Goal: Transaction & Acquisition: Book appointment/travel/reservation

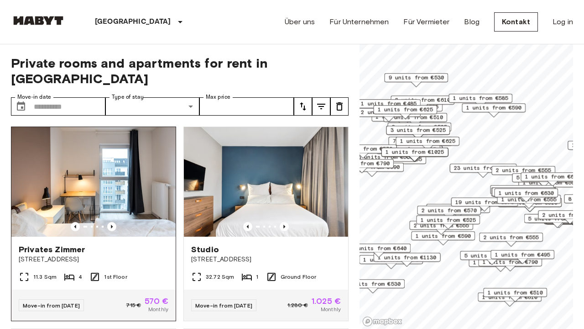
click at [130, 176] on img at bounding box center [93, 182] width 164 height 110
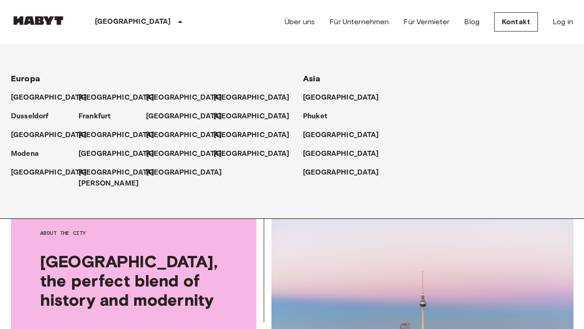
scroll to position [136, 0]
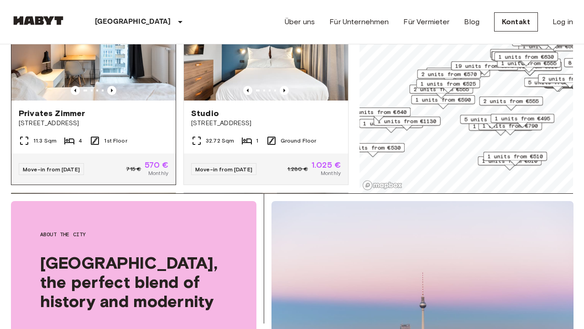
click at [148, 117] on div "Privates [GEOGRAPHIC_DATA][STREET_ADDRESS]" at bounding box center [93, 117] width 164 height 35
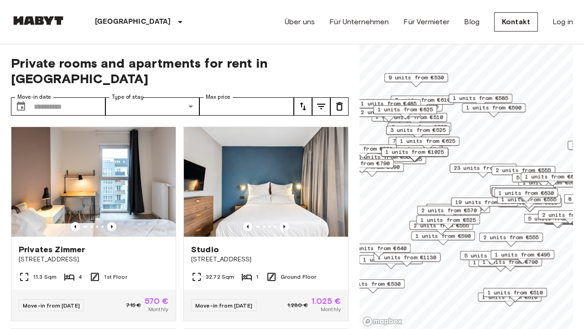
scroll to position [0, 0]
click at [304, 101] on icon "tune" at bounding box center [303, 106] width 11 height 11
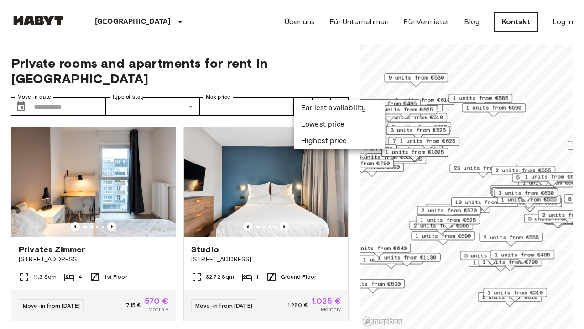
click at [324, 89] on div at bounding box center [292, 164] width 584 height 329
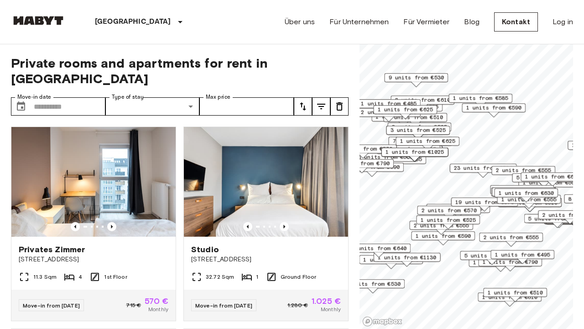
click at [324, 104] on icon "tune" at bounding box center [321, 106] width 8 height 5
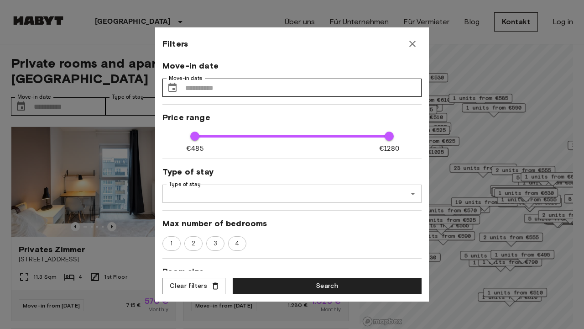
scroll to position [200, 0]
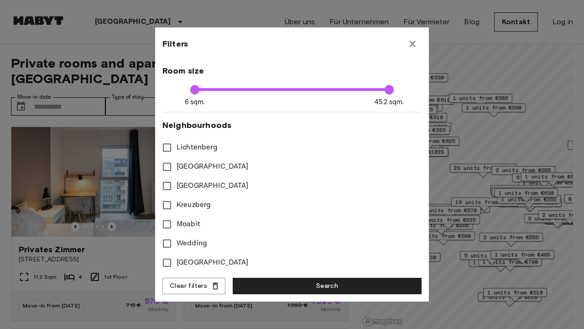
click at [203, 146] on span "Lichtenberg" at bounding box center [197, 147] width 41 height 11
type input "****"
type input "**"
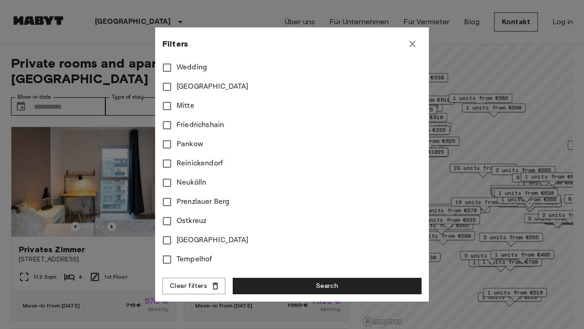
scroll to position [370, 0]
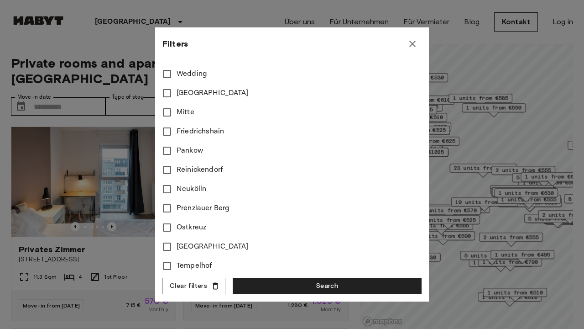
click at [186, 129] on span "Friedrichshain" at bounding box center [200, 131] width 47 height 11
type input "****"
type input "**"
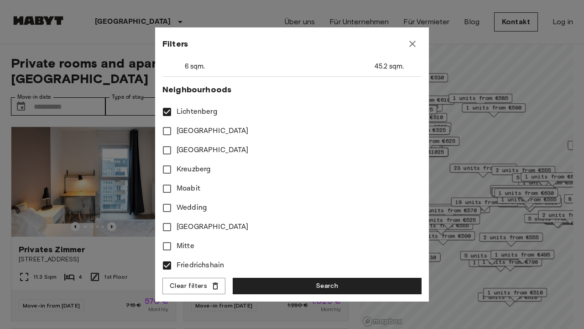
scroll to position [237, 0]
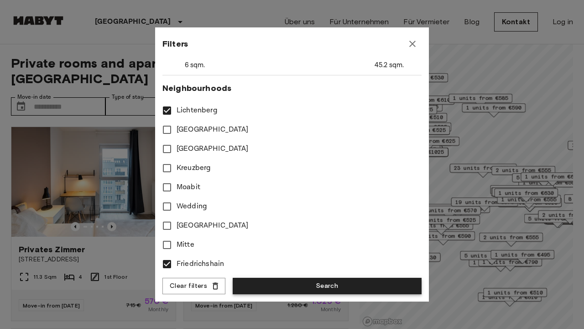
click at [244, 285] on button "Search" at bounding box center [327, 286] width 189 height 17
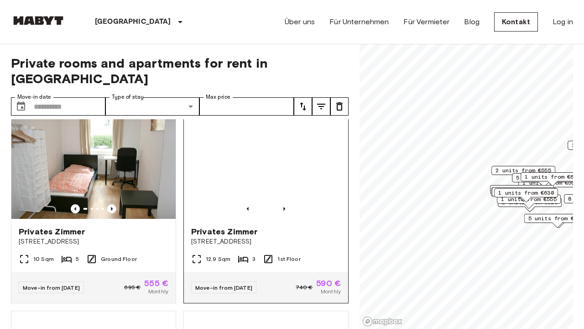
scroll to position [418, 0]
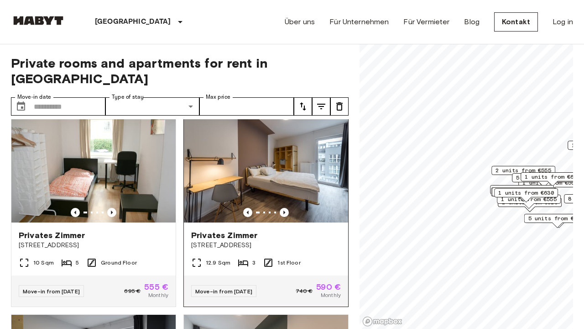
click at [289, 173] on img at bounding box center [266, 168] width 164 height 110
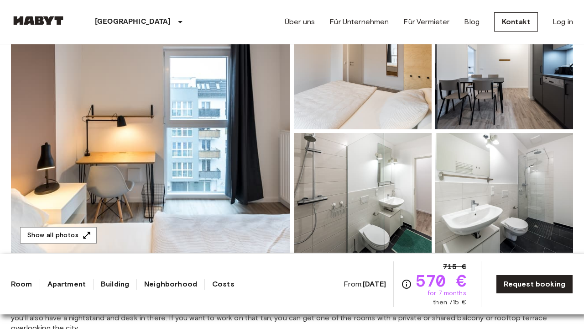
scroll to position [216, 0]
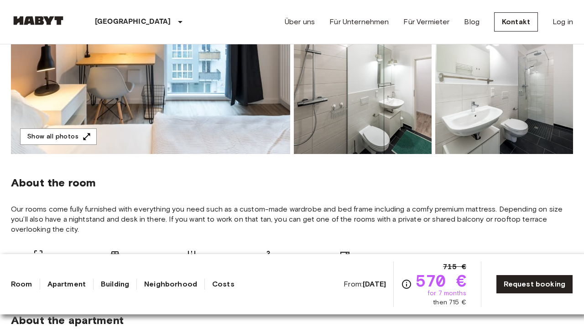
click at [200, 74] on img at bounding box center [150, 32] width 279 height 243
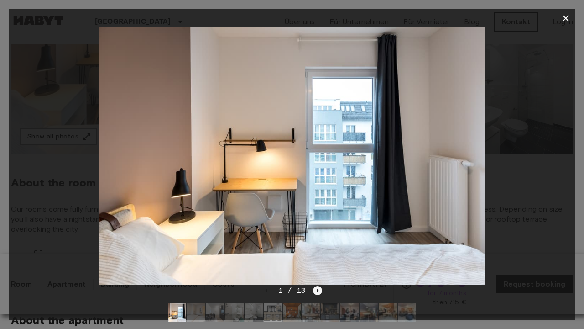
click at [316, 289] on icon "Next image" at bounding box center [317, 290] width 9 height 9
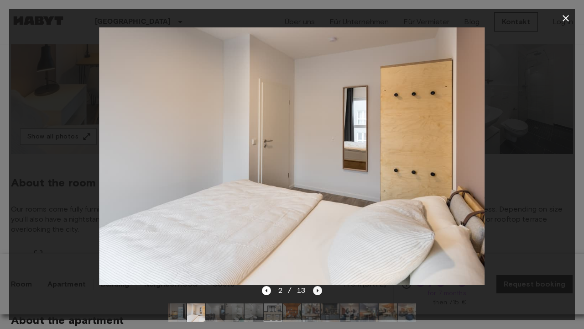
click at [316, 289] on icon "Next image" at bounding box center [317, 290] width 9 height 9
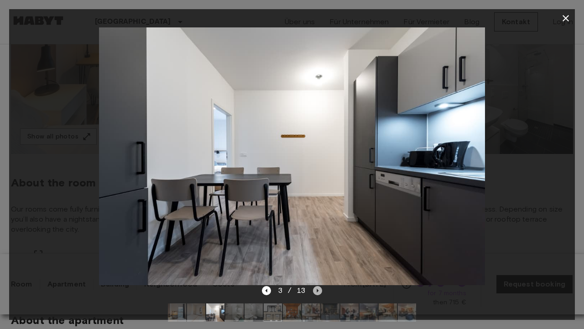
click at [316, 289] on icon "Next image" at bounding box center [317, 290] width 9 height 9
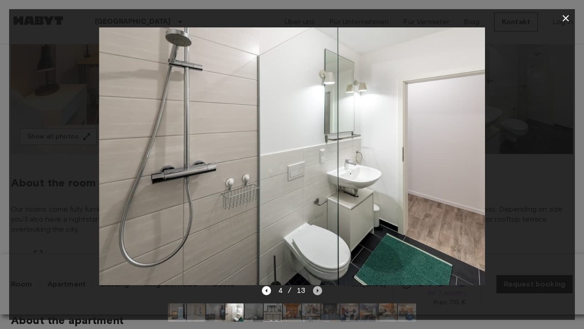
click at [316, 289] on icon "Next image" at bounding box center [317, 290] width 9 height 9
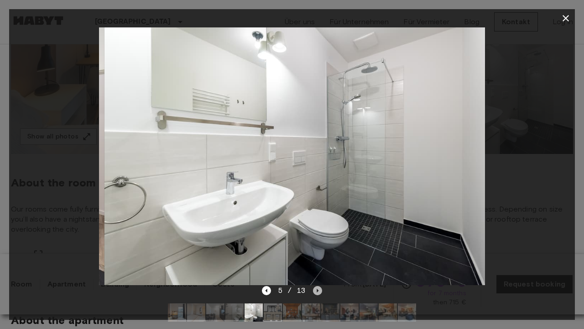
click at [316, 289] on icon "Next image" at bounding box center [317, 290] width 9 height 9
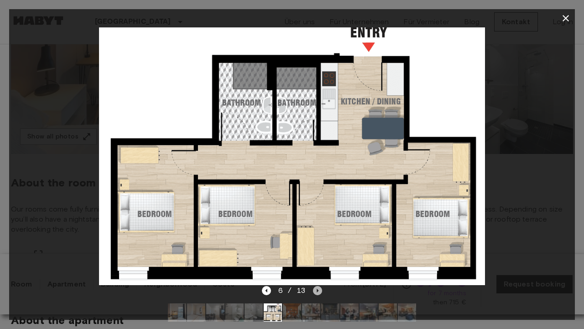
click at [316, 290] on icon "Next image" at bounding box center [317, 290] width 9 height 9
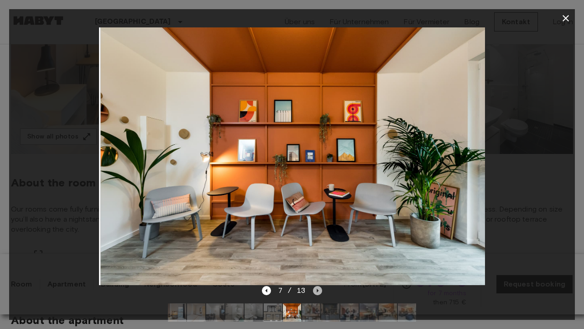
click at [316, 290] on icon "Next image" at bounding box center [317, 290] width 9 height 9
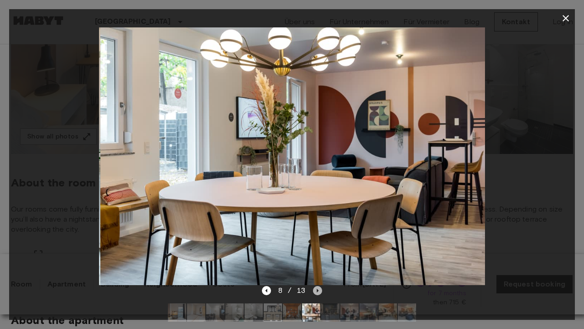
click at [316, 290] on icon "Next image" at bounding box center [317, 290] width 9 height 9
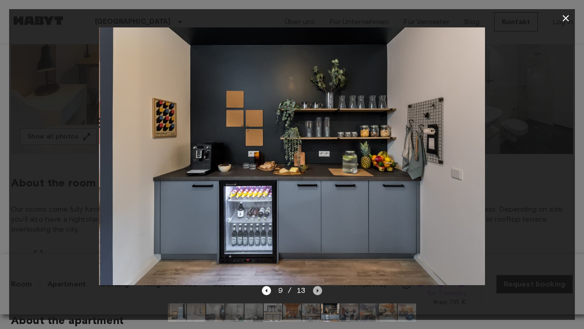
click at [316, 290] on icon "Next image" at bounding box center [317, 290] width 9 height 9
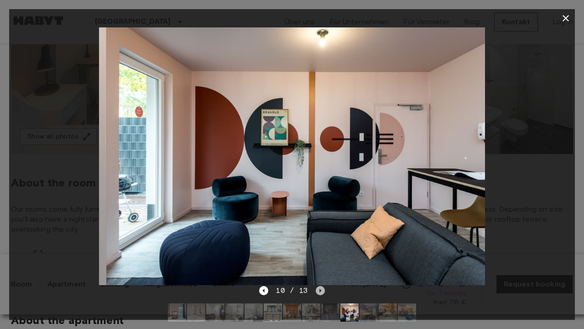
click at [316, 290] on icon "Next image" at bounding box center [320, 290] width 9 height 9
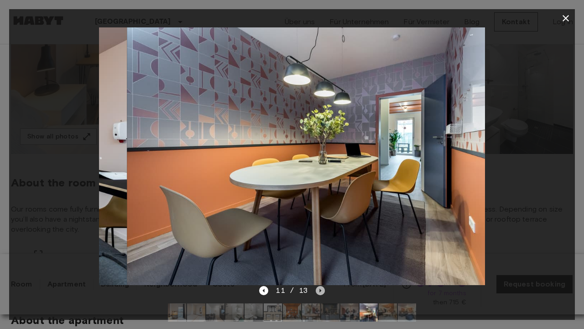
click at [316, 290] on icon "Next image" at bounding box center [320, 290] width 9 height 9
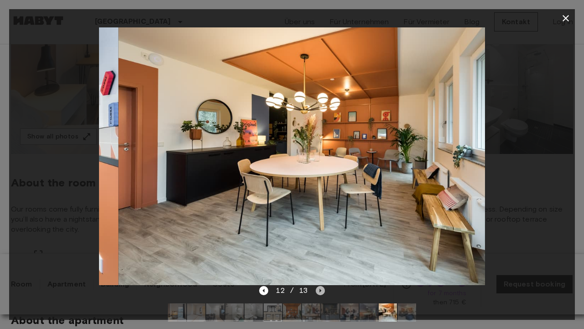
click at [316, 290] on icon "Next image" at bounding box center [320, 290] width 9 height 9
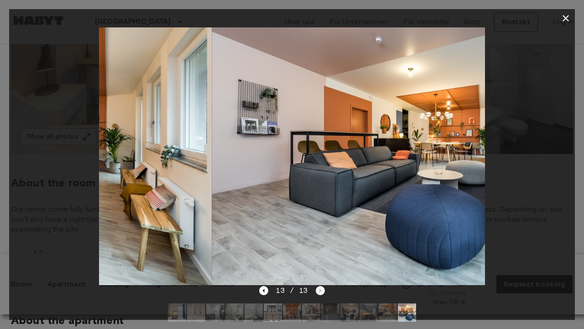
click at [316, 290] on div "13 / 13" at bounding box center [291, 290] width 65 height 11
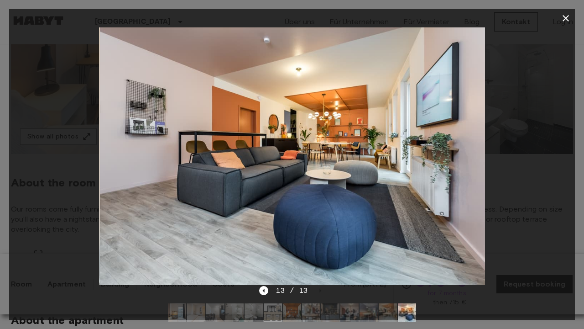
click at [317, 289] on div "13 / 13" at bounding box center [291, 290] width 65 height 11
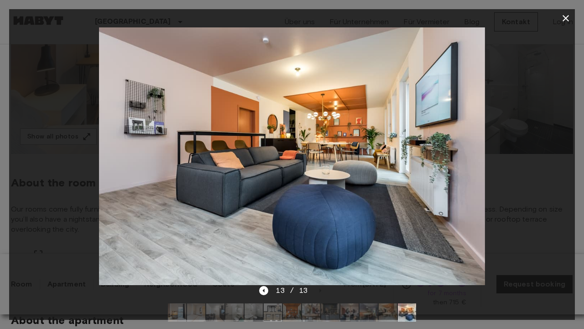
click at [564, 20] on icon "button" at bounding box center [566, 18] width 6 height 6
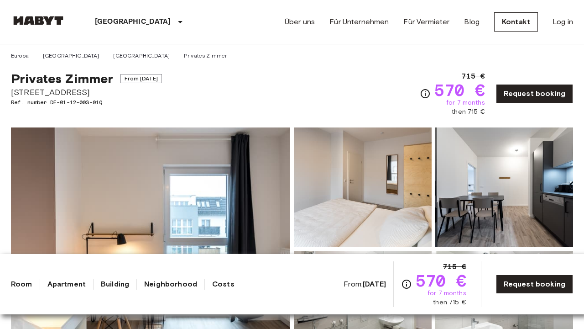
scroll to position [0, 0]
drag, startPoint x: 435, startPoint y: 82, endPoint x: 522, endPoint y: 75, distance: 87.1
click at [522, 75] on div "715 € 570 € for 7 months then 715 € Request booking" at bounding box center [496, 94] width 153 height 46
drag, startPoint x: 450, startPoint y: 105, endPoint x: 484, endPoint y: 106, distance: 33.3
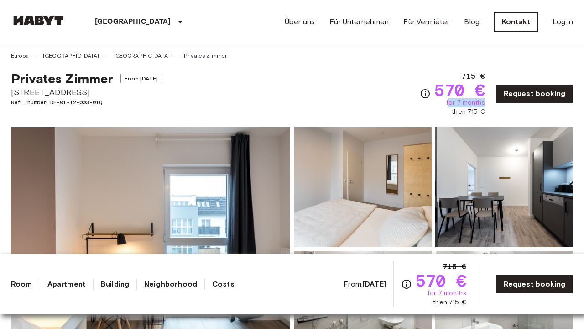
click at [484, 106] on span "for 7 months" at bounding box center [466, 102] width 39 height 9
drag, startPoint x: 452, startPoint y: 107, endPoint x: 486, endPoint y: 108, distance: 33.8
click at [486, 108] on div "715 € 570 € for 7 months then 715 € Request booking" at bounding box center [496, 94] width 153 height 46
